Goal: Information Seeking & Learning: Learn about a topic

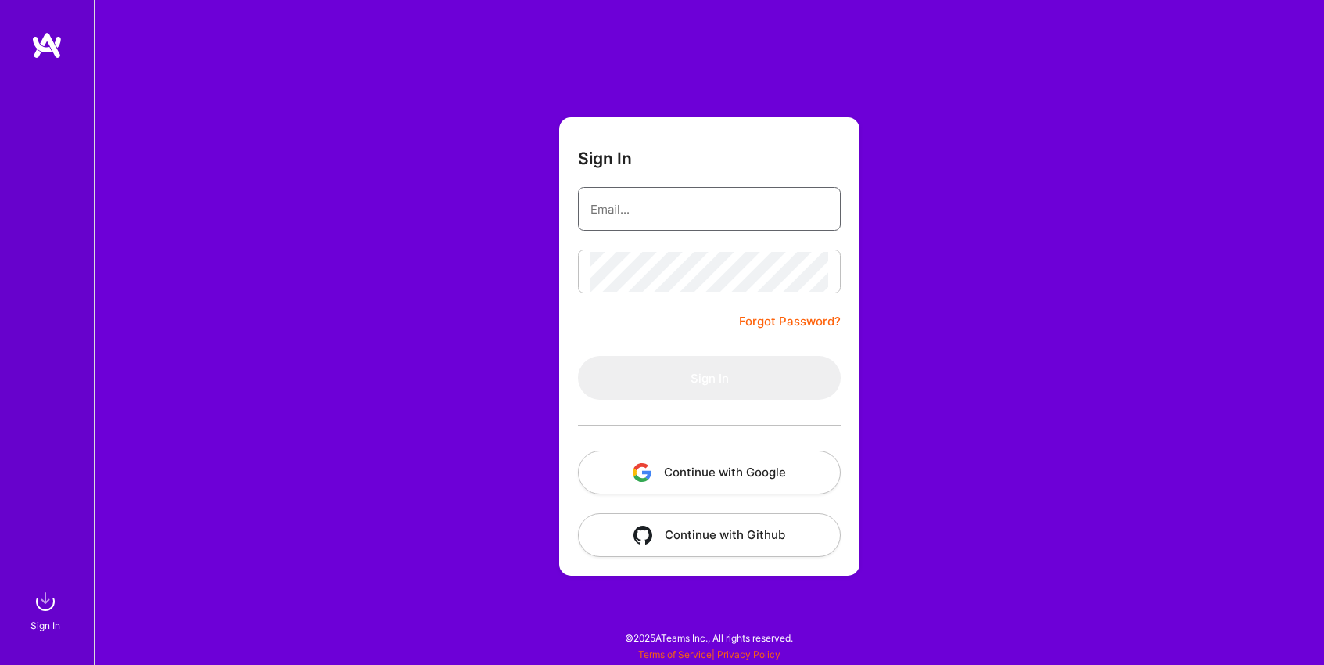
type input "[EMAIL_ADDRESS][DOMAIN_NAME]"
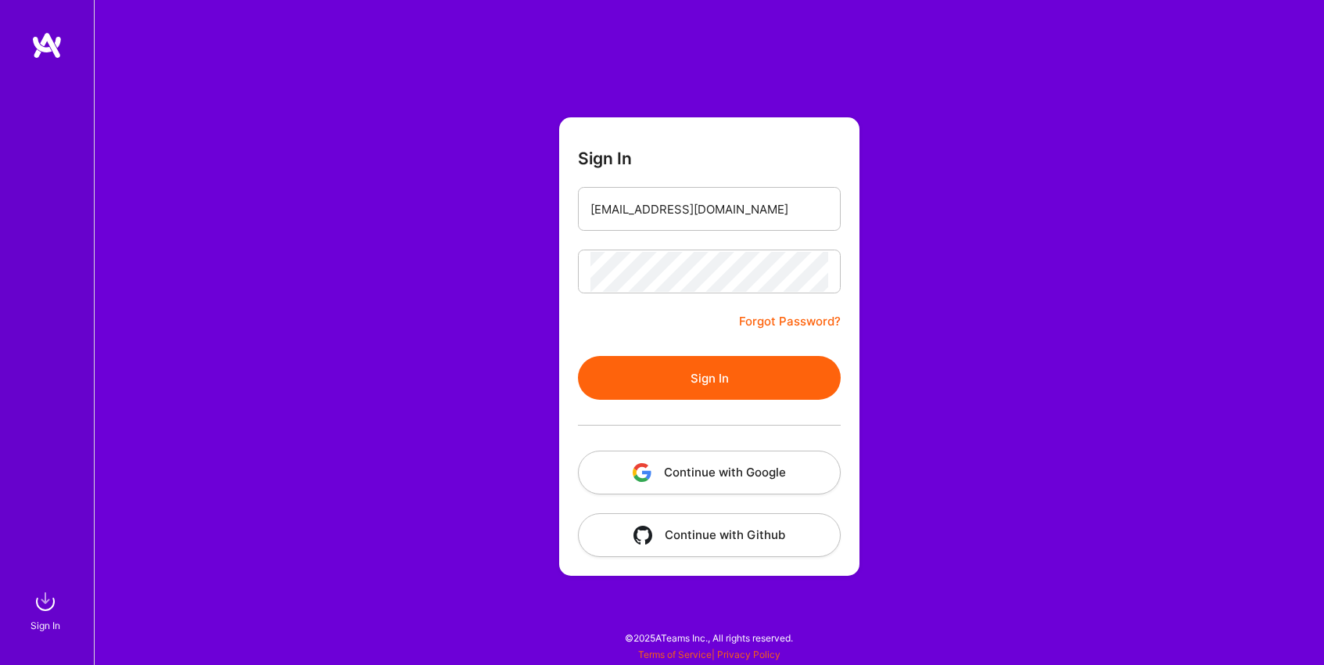
click at [690, 332] on form "Sign In [EMAIL_ADDRESS][DOMAIN_NAME] Forgot Password? Sign In Continue with Goo…" at bounding box center [709, 346] width 300 height 458
click at [713, 393] on button "Sign In" at bounding box center [709, 378] width 263 height 44
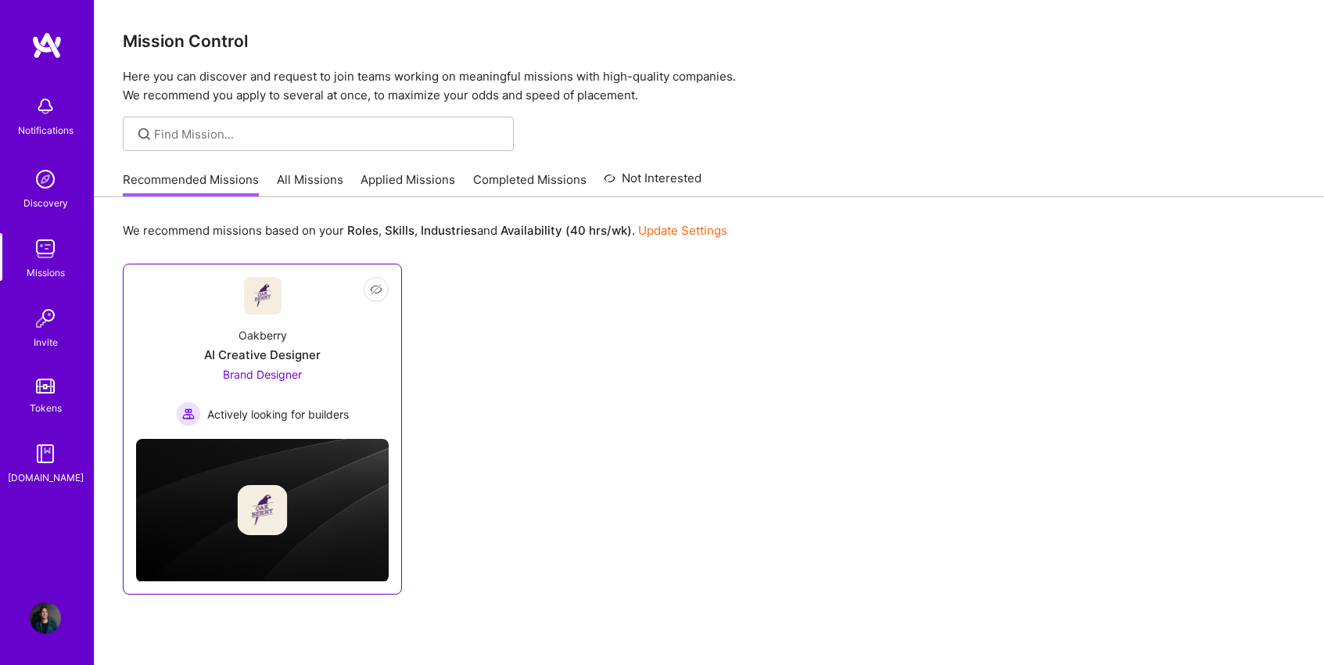
click at [288, 354] on div "AI Creative Designer" at bounding box center [262, 354] width 116 height 16
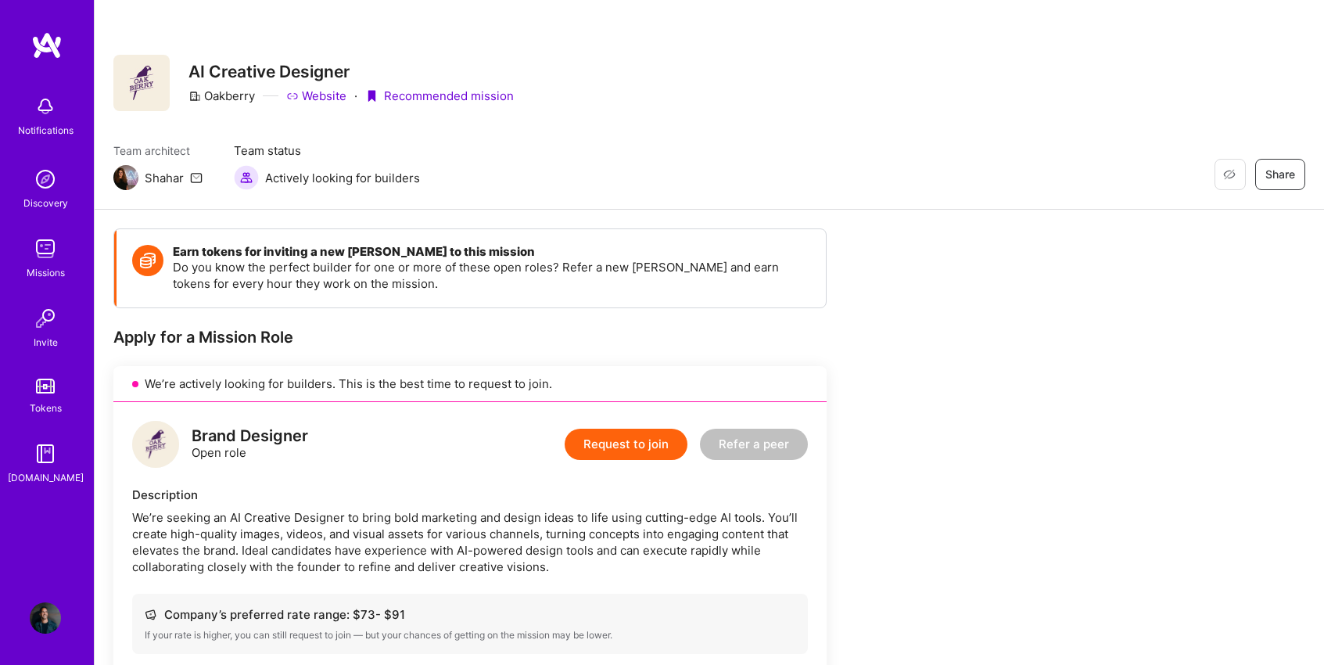
click at [310, 97] on link "Website" at bounding box center [316, 96] width 60 height 16
